Goal: Transaction & Acquisition: Subscribe to service/newsletter

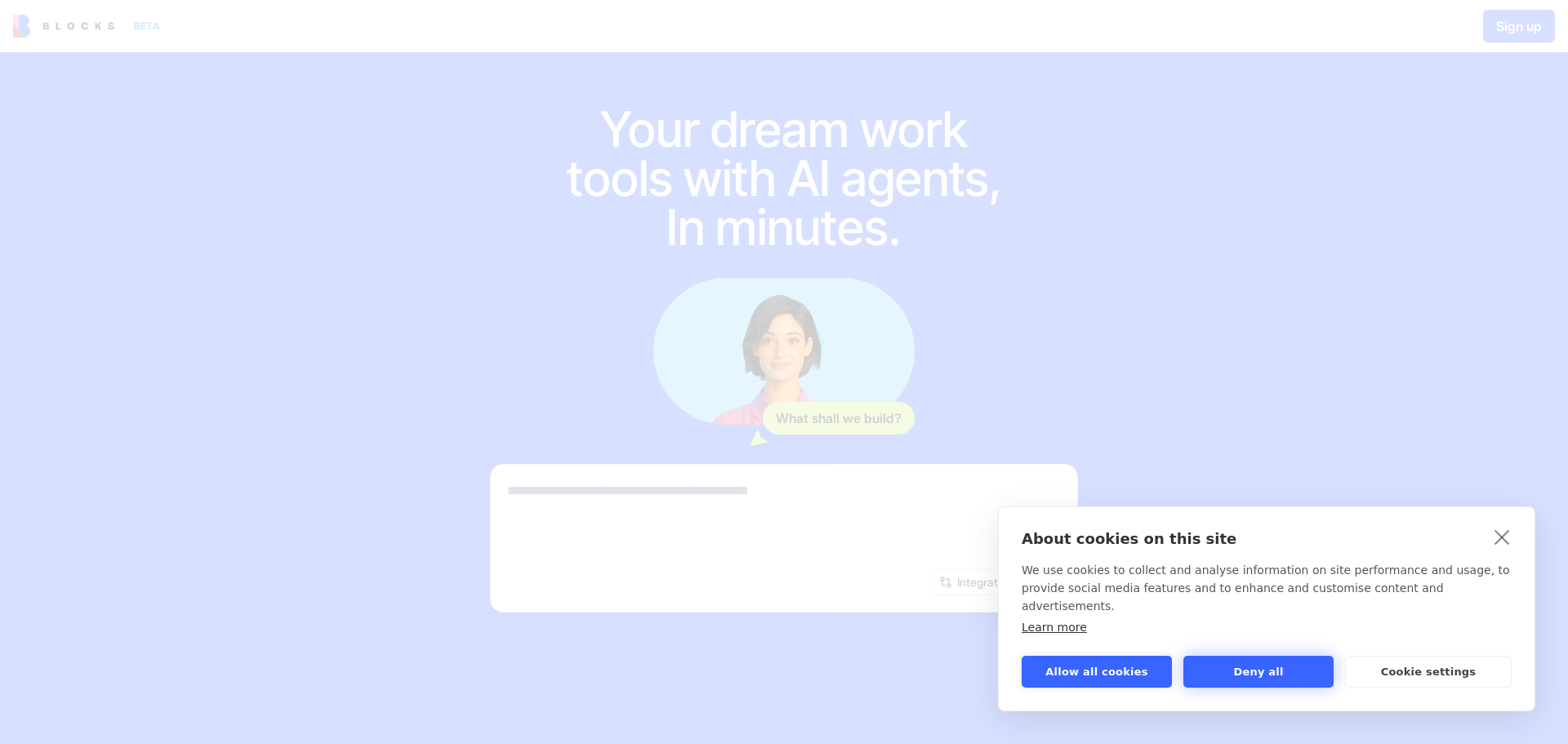
click at [1232, 678] on button "Deny all" at bounding box center [1258, 672] width 150 height 32
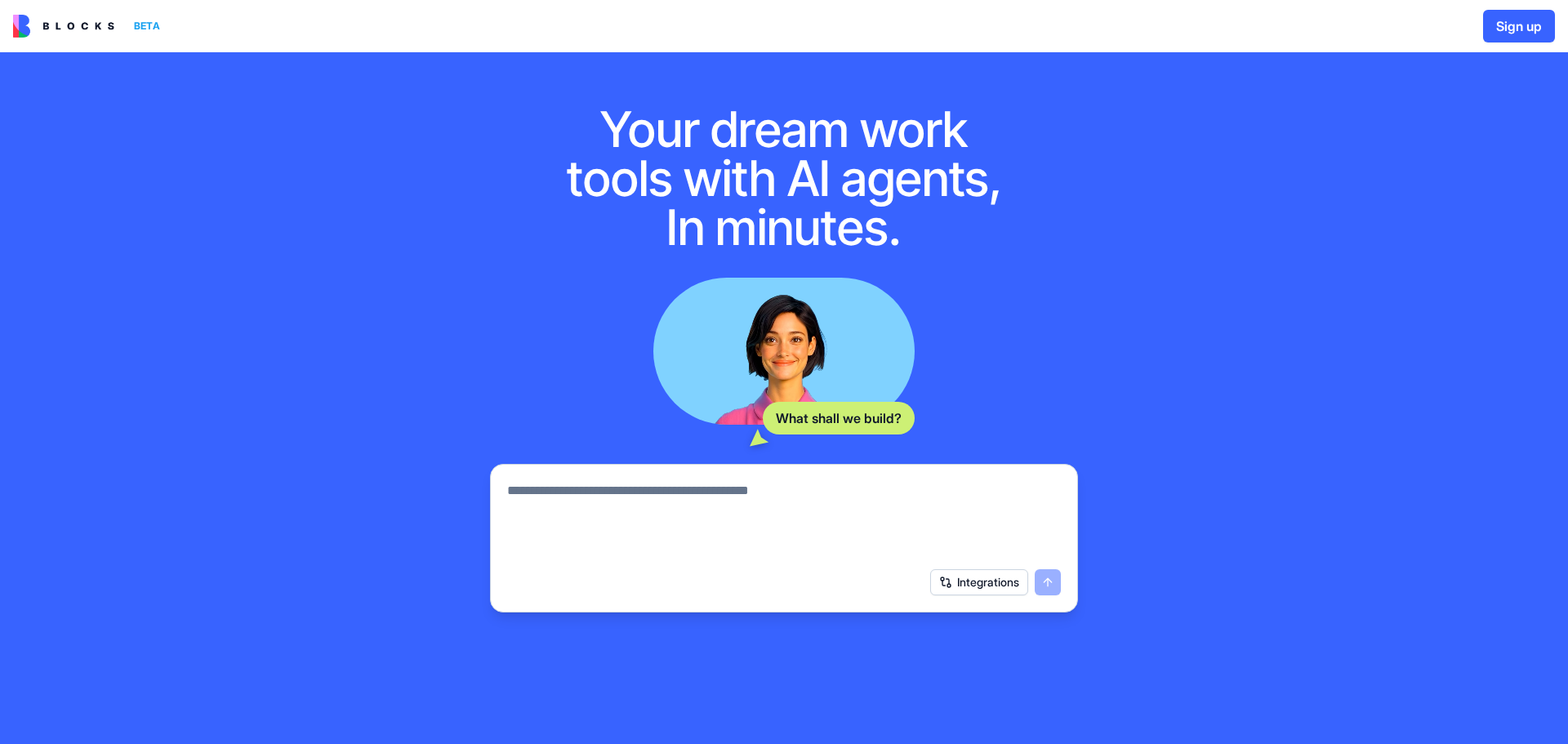
click at [1485, 26] on button "Sign up" at bounding box center [1518, 26] width 72 height 33
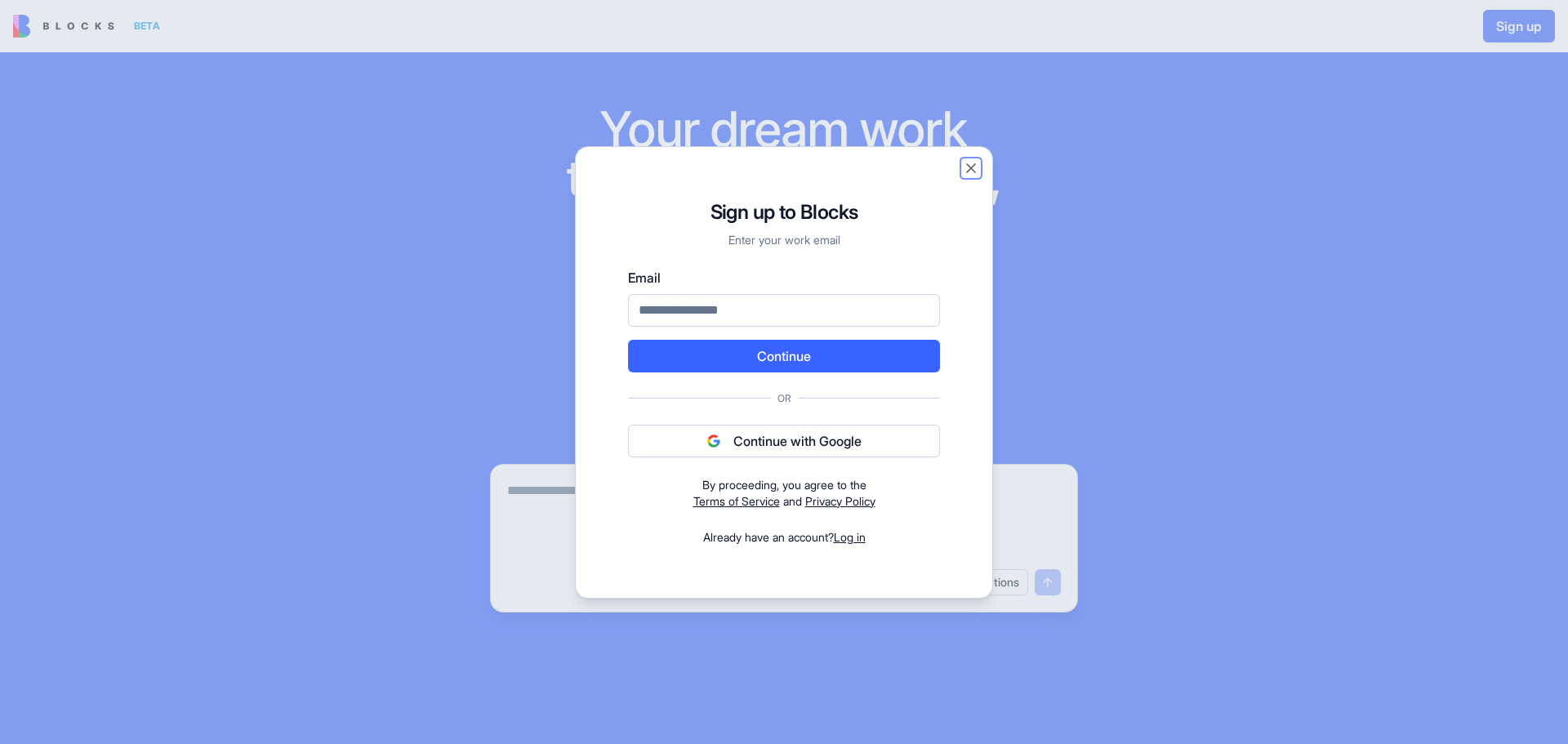
click at [965, 175] on button "Close" at bounding box center [971, 167] width 16 height 16
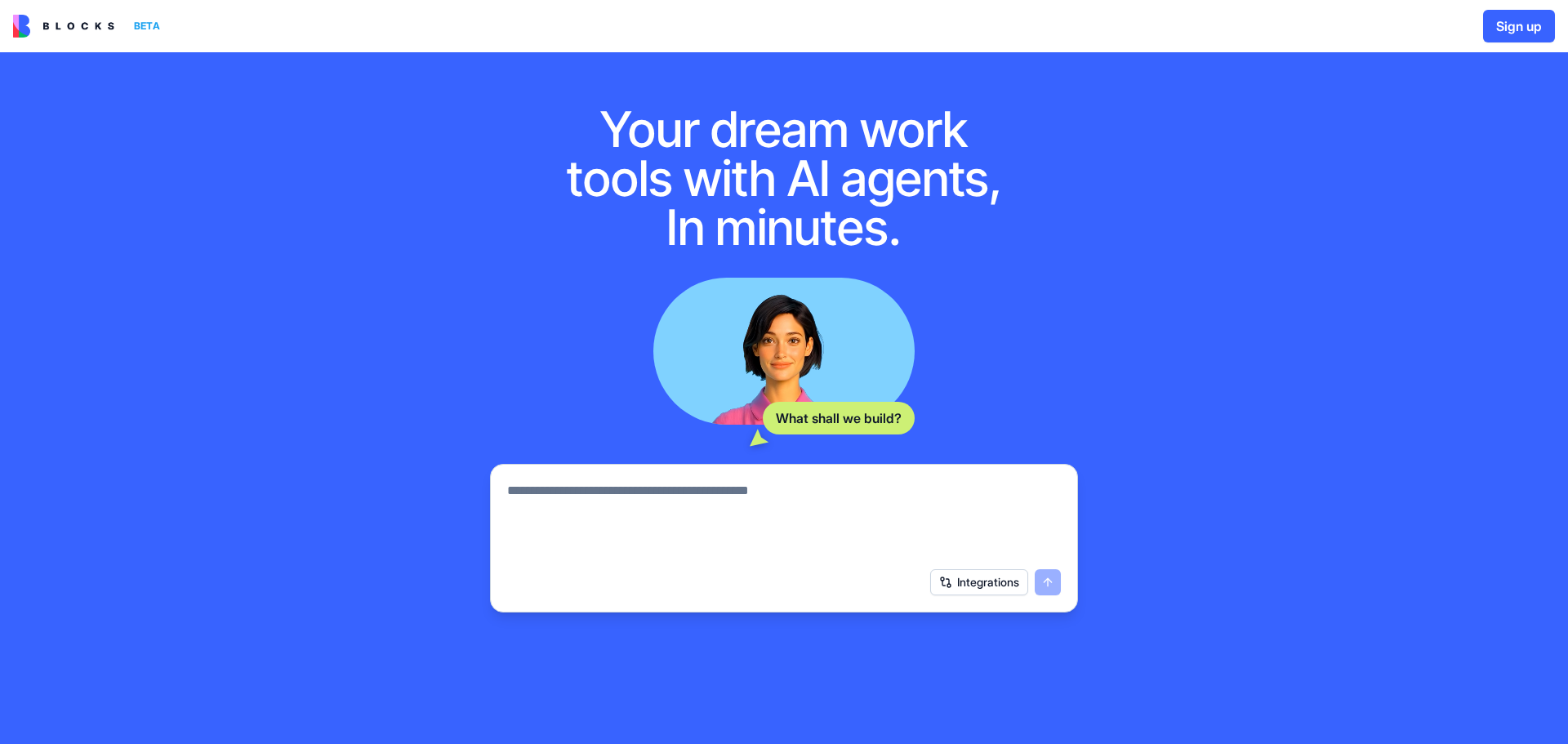
click at [92, 32] on img at bounding box center [63, 26] width 101 height 23
